Goal: Task Accomplishment & Management: Manage account settings

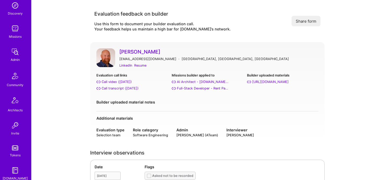
scroll to position [152, 0]
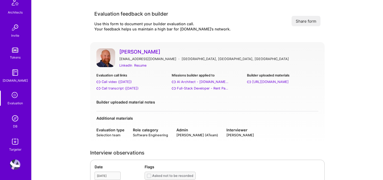
click at [15, 115] on img at bounding box center [15, 118] width 10 height 10
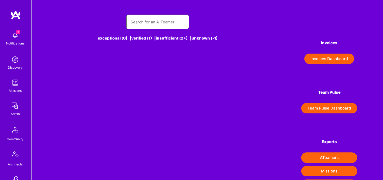
click at [160, 21] on input "text" at bounding box center [158, 21] width 54 height 13
paste input "[EMAIL_ADDRESS][DOMAIN_NAME]"
click at [131, 23] on input "[EMAIL_ADDRESS][DOMAIN_NAME]" at bounding box center [158, 21] width 54 height 13
type input "[EMAIL_ADDRESS][DOMAIN_NAME]"
click at [155, 21] on input "[EMAIL_ADDRESS][DOMAIN_NAME]" at bounding box center [158, 21] width 54 height 13
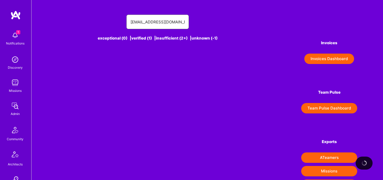
click at [144, 22] on input "[EMAIL_ADDRESS][DOMAIN_NAME]" at bounding box center [158, 21] width 54 height 13
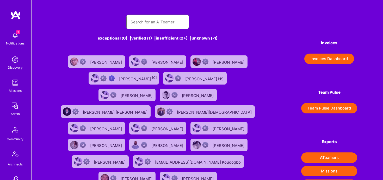
click at [147, 23] on input "text" at bounding box center [158, 21] width 54 height 13
paste input "[PERSON_NAME]"
click at [131, 22] on input "[PERSON_NAME]" at bounding box center [158, 21] width 54 height 13
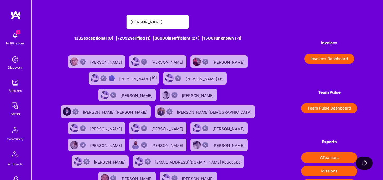
scroll to position [0, 2]
type input "vekanandhan Vijayachandran"
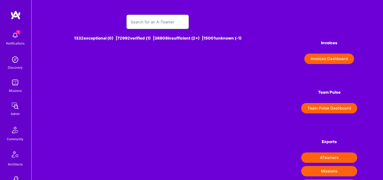
click at [142, 21] on input "text" at bounding box center [158, 21] width 54 height 13
paste input "[PERSON_NAME]"
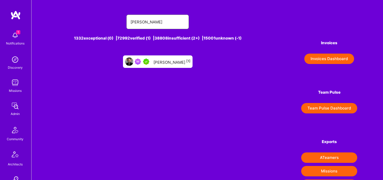
drag, startPoint x: 152, startPoint y: 21, endPoint x: 125, endPoint y: 21, distance: 26.9
click at [125, 21] on div "[PERSON_NAME]" at bounding box center [157, 22] width 201 height 15
type input "[PERSON_NAME]"
click at [174, 60] on div "Vivekanandhan Vijayachandran [1]" at bounding box center [172, 61] width 37 height 7
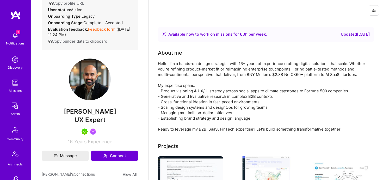
scroll to position [140, 0]
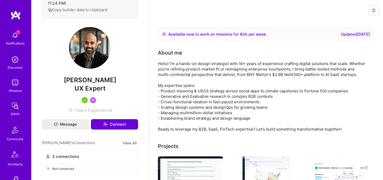
click at [91, 92] on span "UX Expert" at bounding box center [90, 89] width 31 height 8
copy span "UX Expert"
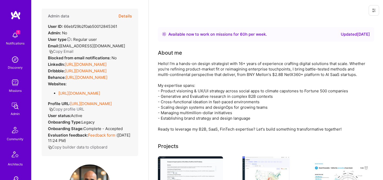
scroll to position [1, 0]
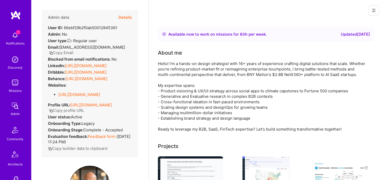
drag, startPoint x: 47, startPoint y: 64, endPoint x: 138, endPoint y: 63, distance: 90.5
click at [138, 64] on div "Admin data Details User ID: 66ebf29b2f0ab50012845361 Admin: No User type Regula…" at bounding box center [90, 84] width 97 height 148
copy link "https://linkedin.com/in/vivekvijayachandran"
click at [122, 16] on button "Details" at bounding box center [125, 17] width 13 height 15
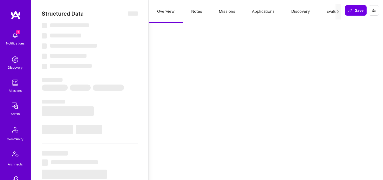
select select "Right Now"
select select "5"
select select "7"
select select "6"
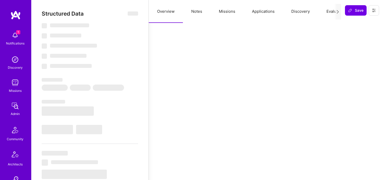
select select "SE"
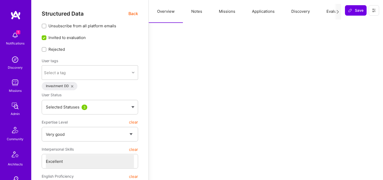
click at [196, 9] on button "Notes" at bounding box center [197, 11] width 28 height 23
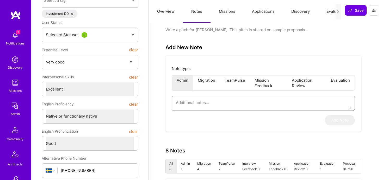
click at [213, 102] on textarea at bounding box center [263, 102] width 175 height 13
paste textarea "This is a summary of the application form submitted by Vivekanandhan Vijayachan…"
type textarea "x"
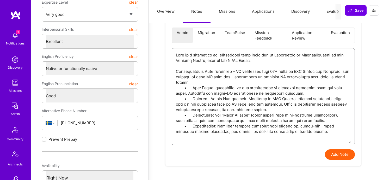
scroll to position [139, 0]
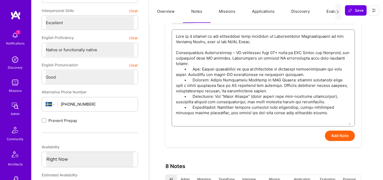
type textarea "This is a summary of the application form submitted by Vivekanandhan Vijayachan…"
click at [338, 135] on button "Add Note" at bounding box center [340, 136] width 30 height 10
type textarea "x"
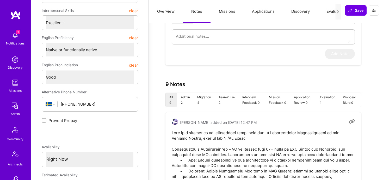
click at [329, 13] on button "Evaluation" at bounding box center [336, 11] width 36 height 23
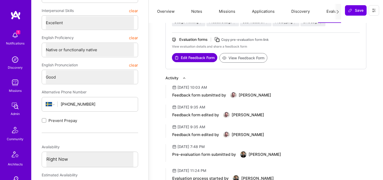
click at [242, 54] on button "View Feedback Form" at bounding box center [244, 58] width 48 height 10
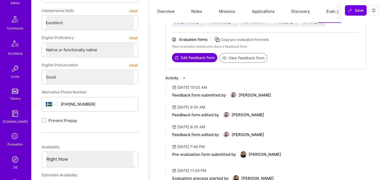
scroll to position [119, 0]
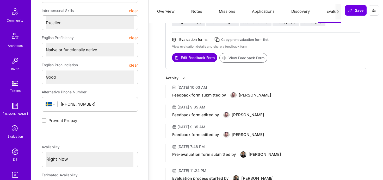
click at [16, 152] on img at bounding box center [15, 152] width 10 height 10
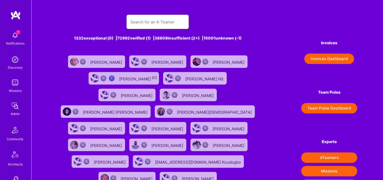
click at [159, 23] on input "text" at bounding box center [158, 21] width 54 height 13
paste input "Saneil Suri"
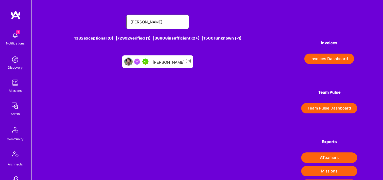
type input "Saneil Suri"
click at [175, 60] on div "Saneil Suri [-1]" at bounding box center [172, 61] width 39 height 7
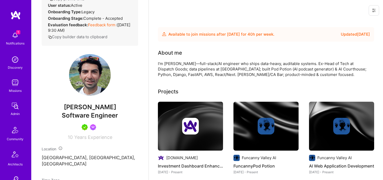
scroll to position [148, 0]
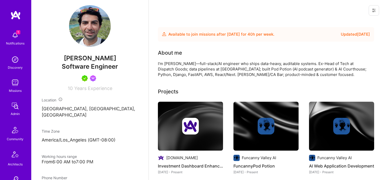
click at [91, 68] on span "Software Engineer" at bounding box center [90, 67] width 56 height 8
copy span "Software Engineer"
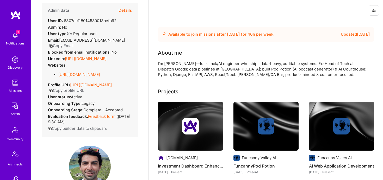
scroll to position [5, 0]
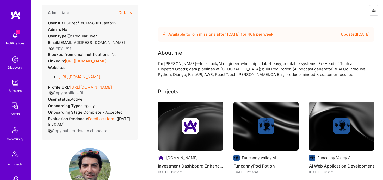
drag, startPoint x: 65, startPoint y: 56, endPoint x: 144, endPoint y: 58, distance: 78.8
click at [144, 58] on div "Admin data Details User ID: 6307ecf18014580013aefb92 Admin: No User type Regula…" at bounding box center [89, 90] width 117 height 180
copy div "https://linkedin.com/in/saneilsuri"
click at [127, 15] on button "Details" at bounding box center [125, 12] width 13 height 15
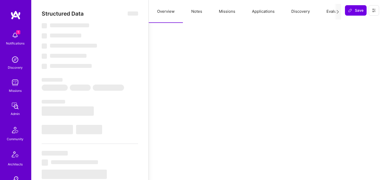
type textarea "x"
select select "Future Date"
select select "5"
select select "4"
select select "7"
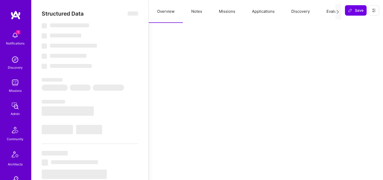
select select "7"
select select "US"
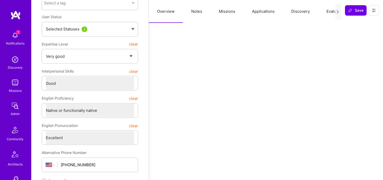
scroll to position [71, 0]
click at [193, 8] on button "Notes" at bounding box center [197, 11] width 28 height 23
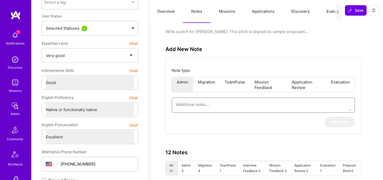
click at [199, 104] on textarea at bounding box center [263, 104] width 175 height 13
paste textarea "This is a summary of the application form submitted by Saneil Suri to the Finte…"
type textarea "x"
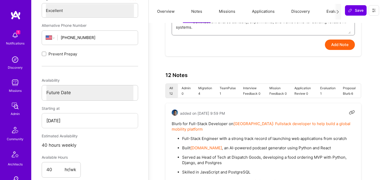
scroll to position [161, 0]
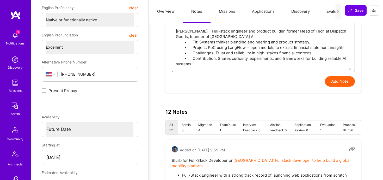
type textarea "This is a summary of the application form submitted by Saneil Suri to the Finte…"
click at [340, 82] on button "Add Note" at bounding box center [340, 81] width 30 height 10
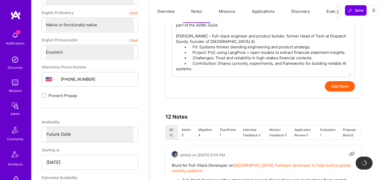
scroll to position [152, 0]
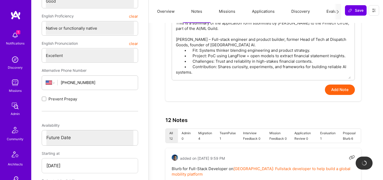
type textarea "x"
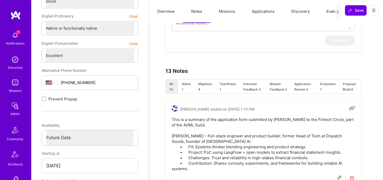
click at [328, 10] on button "Evaluation" at bounding box center [336, 11] width 36 height 23
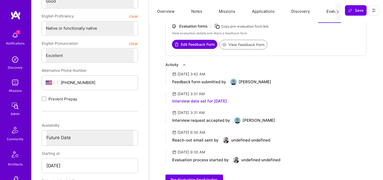
click at [247, 44] on button "View Feedback Form" at bounding box center [244, 45] width 48 height 10
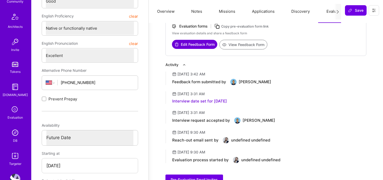
scroll to position [146, 0]
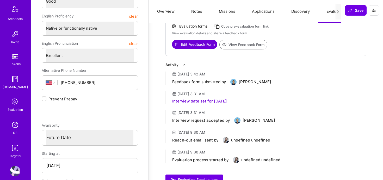
click at [16, 127] on img at bounding box center [15, 125] width 10 height 10
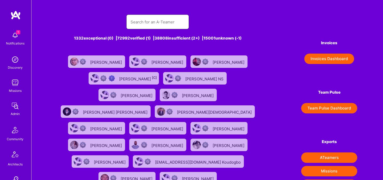
click at [153, 23] on input "text" at bounding box center [158, 21] width 54 height 13
paste input "Eli Ferrer"
type input "Eli Ferrer"
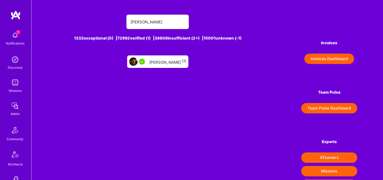
click at [162, 65] on div "Eli Ferrer [1]" at bounding box center [167, 61] width 37 height 7
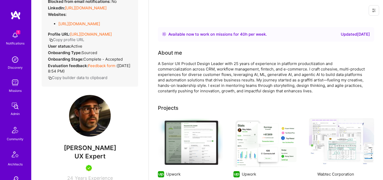
scroll to position [88, 0]
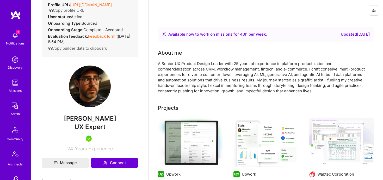
click at [84, 123] on span "Eli Ferrer" at bounding box center [90, 119] width 97 height 8
click at [85, 131] on span "UX Expert" at bounding box center [90, 127] width 31 height 8
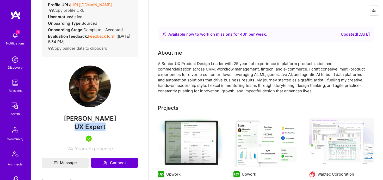
click at [85, 131] on span "UX Expert" at bounding box center [90, 127] width 31 height 8
copy span "UX Expert"
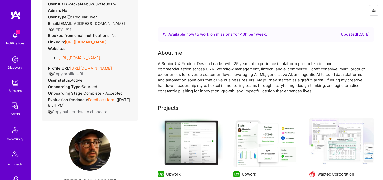
scroll to position [6, 0]
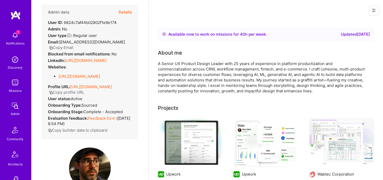
click at [122, 13] on button "Details" at bounding box center [125, 12] width 13 height 15
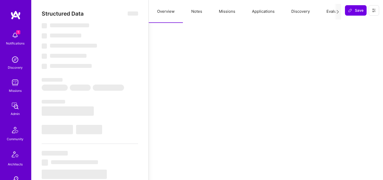
click at [191, 12] on button "Notes" at bounding box center [197, 11] width 28 height 23
